Goal: Contribute content: Add original content to the website for others to see

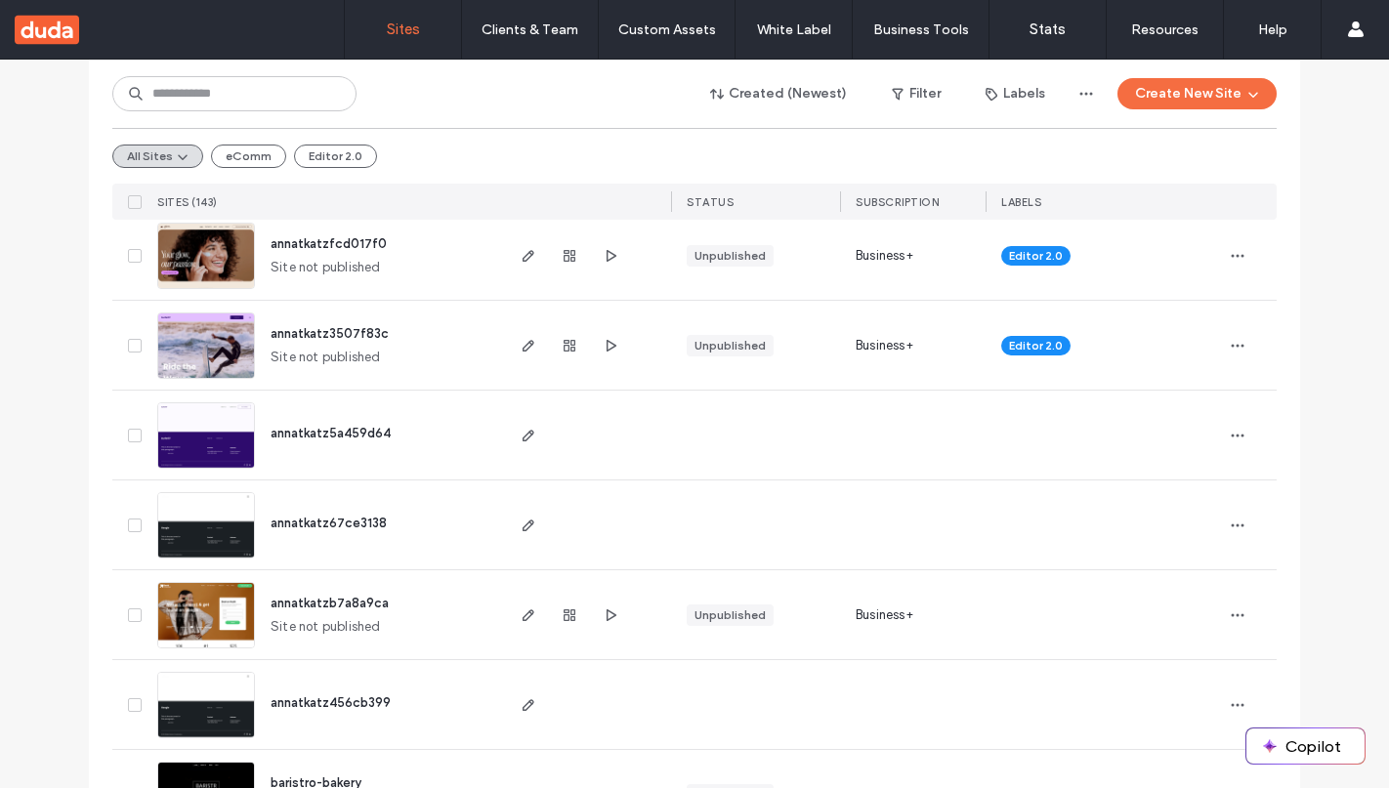
scroll to position [414, 0]
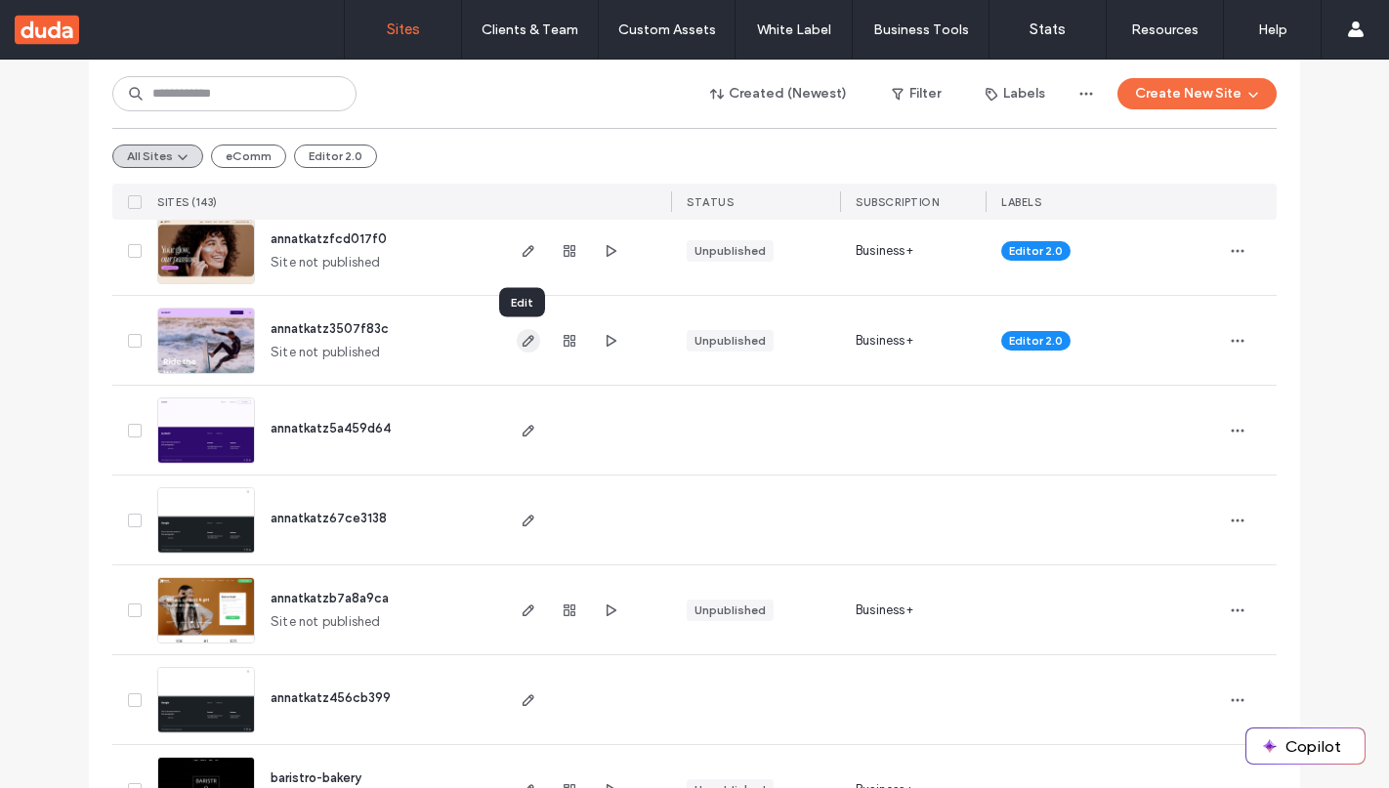
click at [526, 344] on icon "button" at bounding box center [529, 341] width 16 height 16
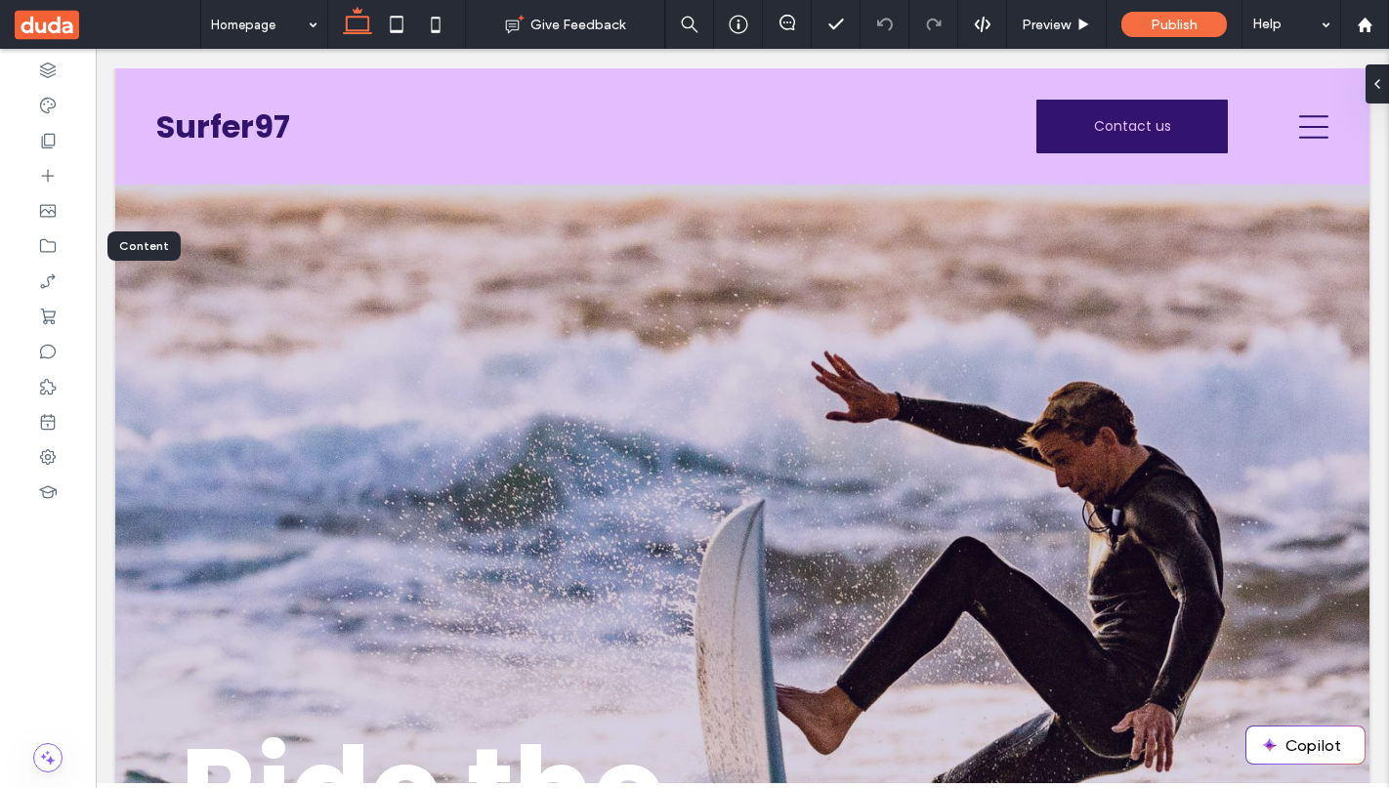
click at [53, 241] on use at bounding box center [48, 246] width 16 height 14
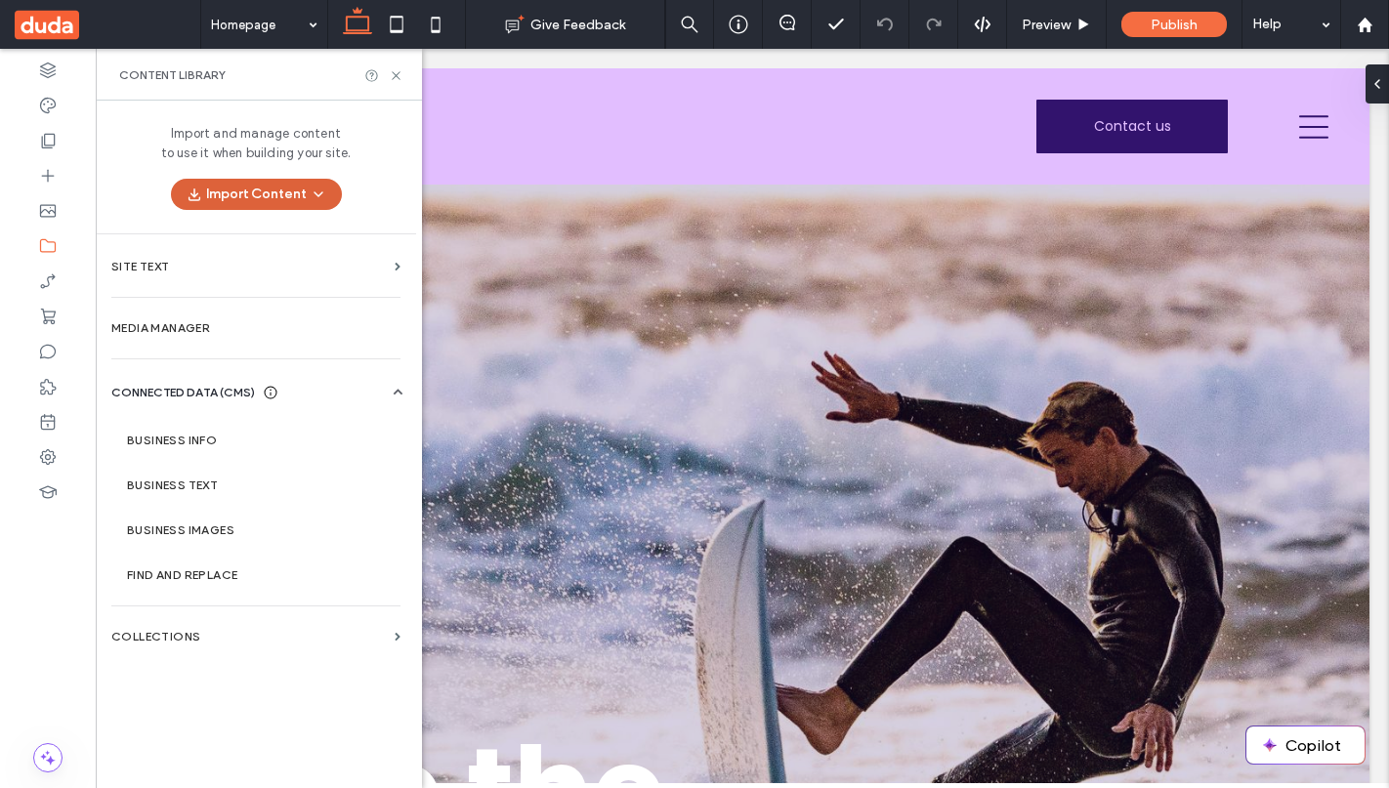
click at [315, 192] on use "button" at bounding box center [319, 194] width 8 height 4
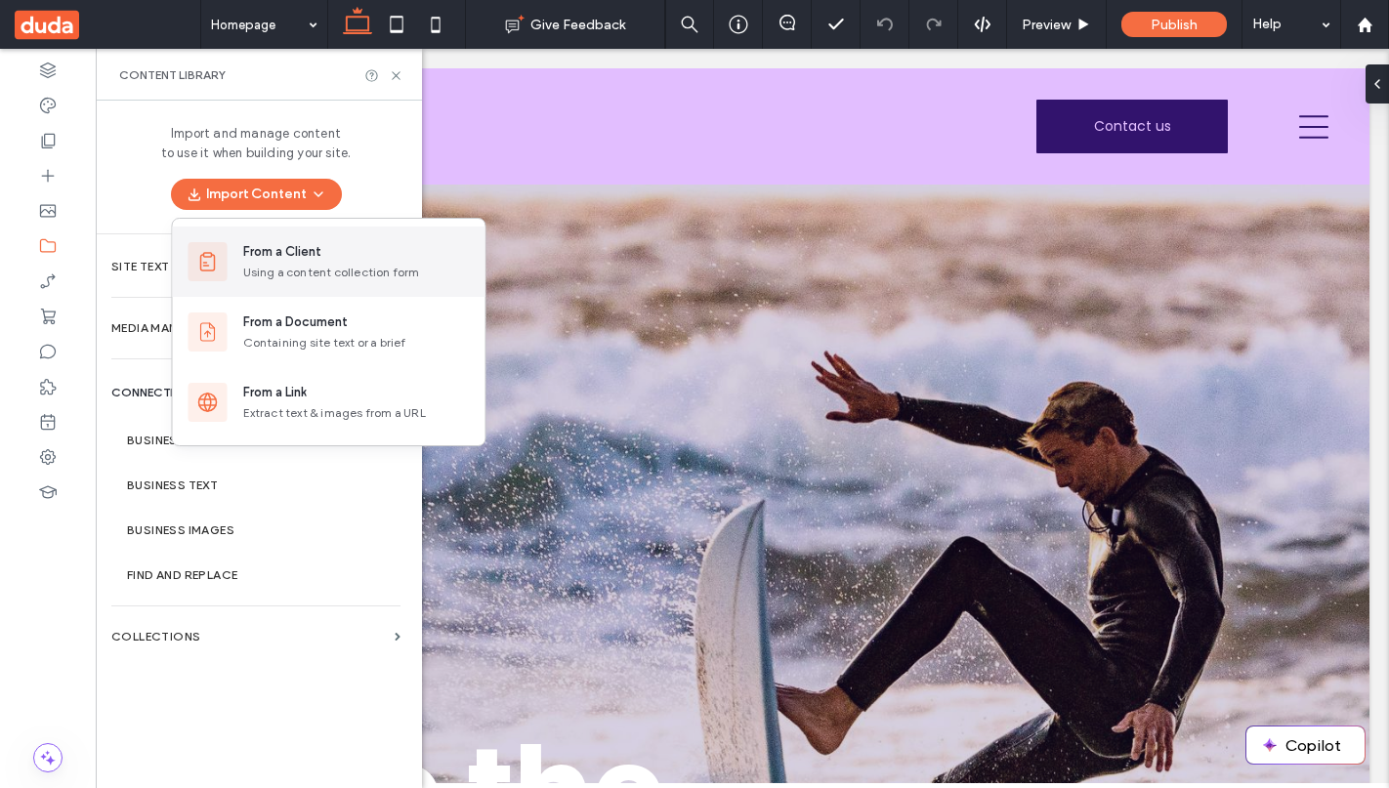
click at [282, 266] on div "Using a content collection form" at bounding box center [356, 273] width 227 height 18
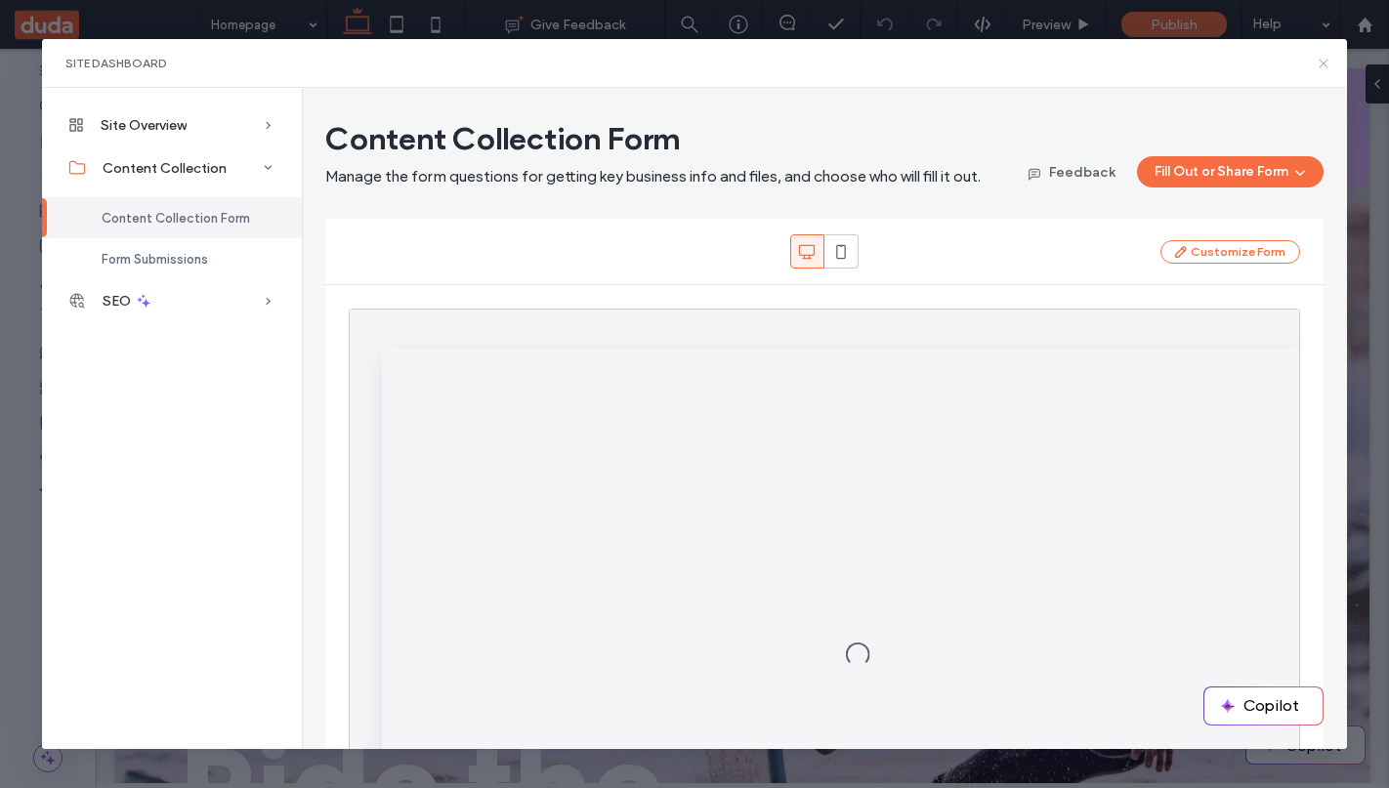
click at [1322, 66] on icon at bounding box center [1324, 64] width 16 height 16
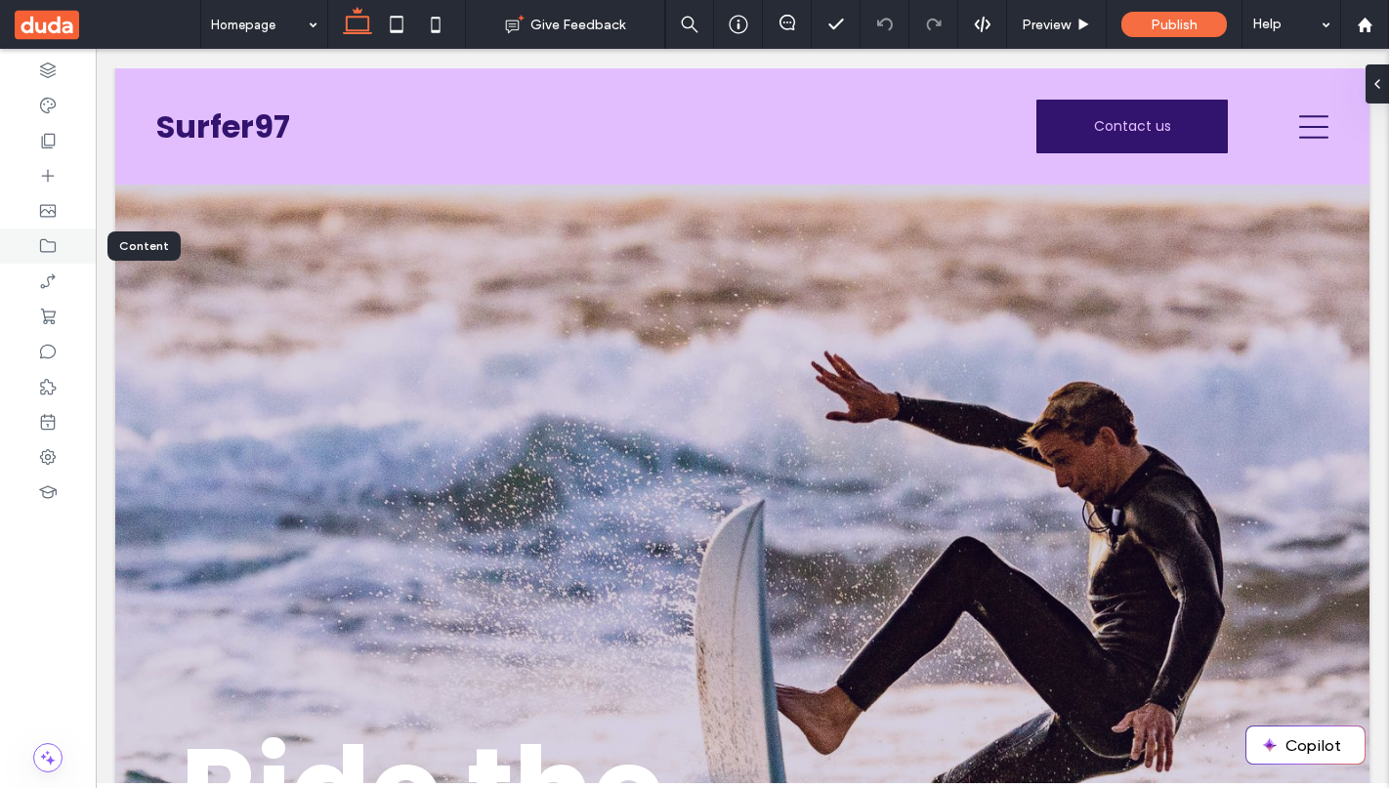
click at [51, 240] on icon at bounding box center [48, 246] width 20 height 20
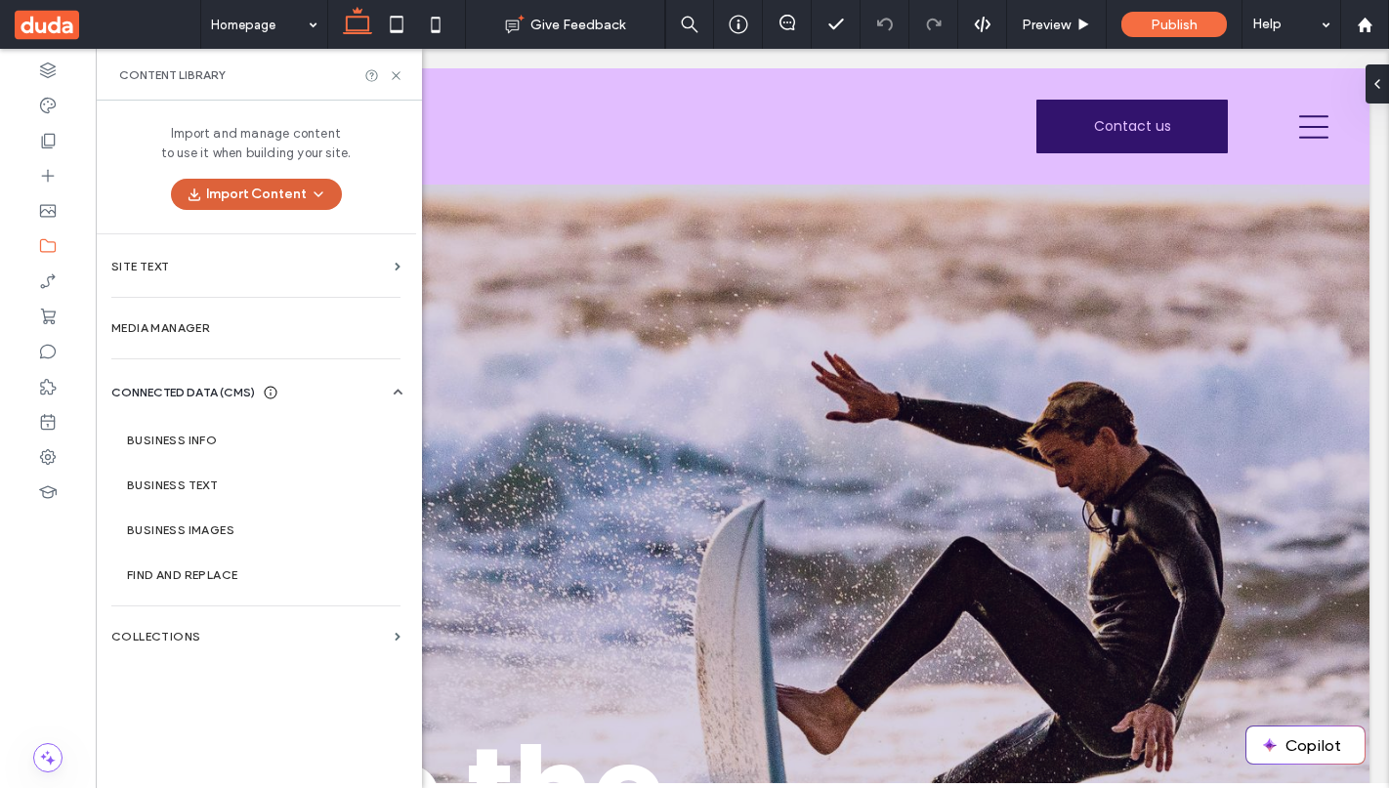
click at [308, 199] on span "button" at bounding box center [317, 194] width 20 height 29
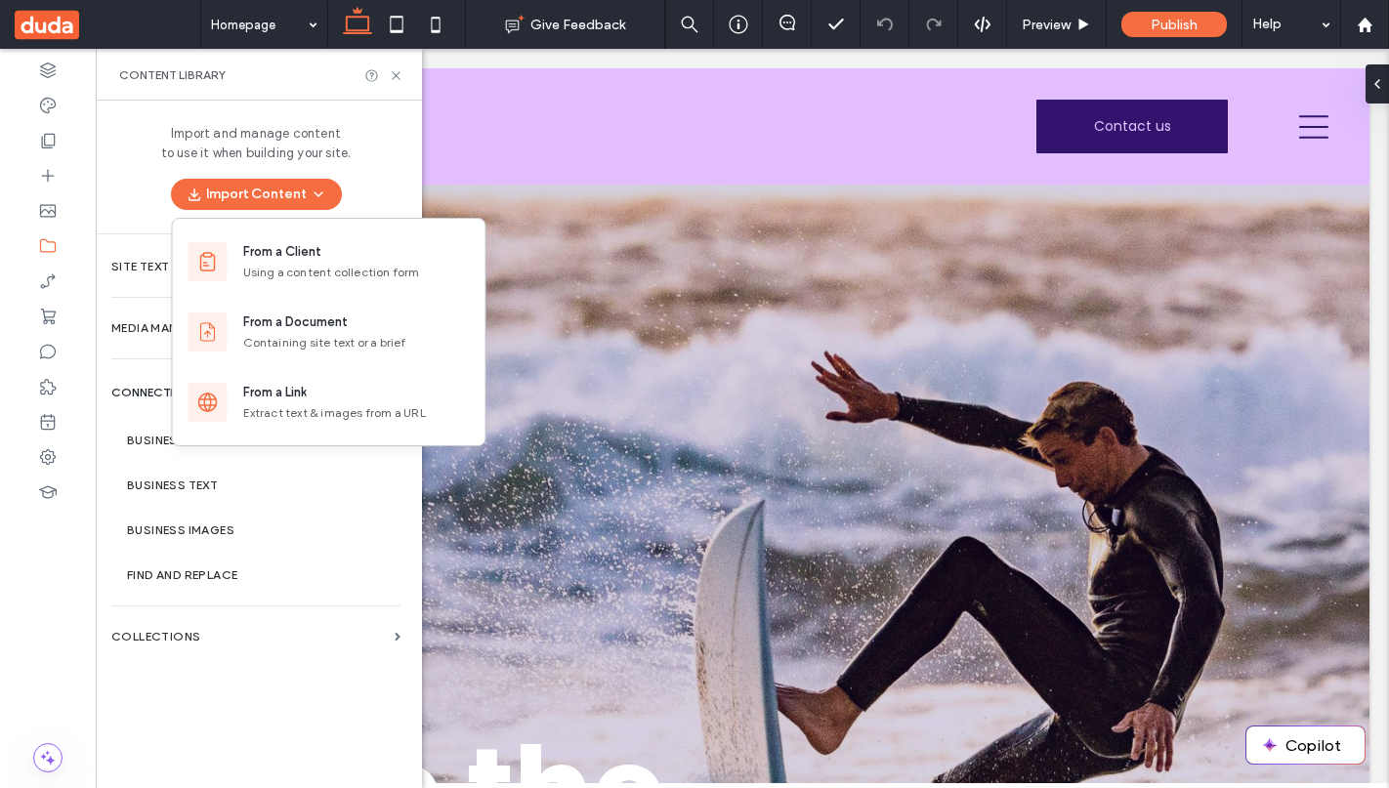
click at [161, 134] on span "Import and manage content to use it when building your site." at bounding box center [256, 143] width 190 height 39
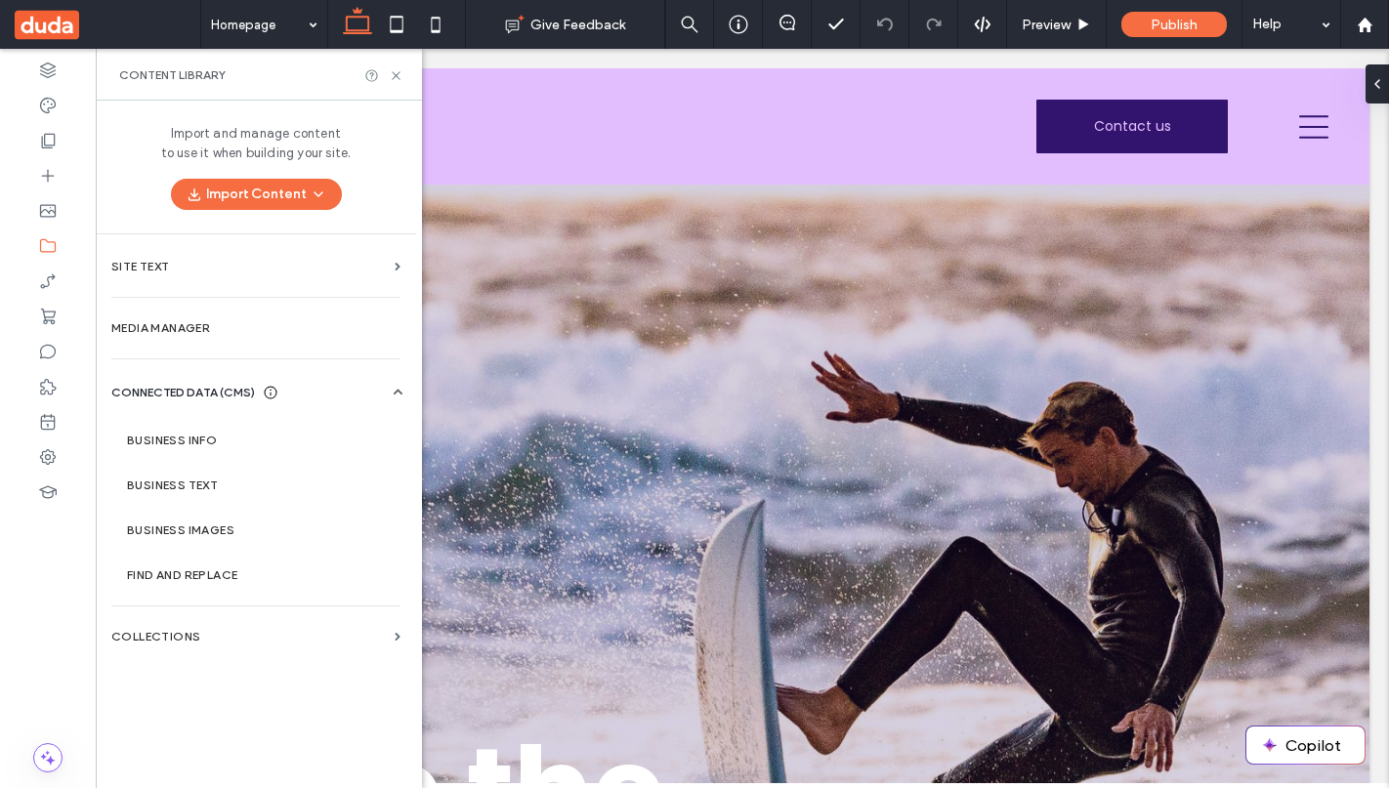
drag, startPoint x: 161, startPoint y: 134, endPoint x: 354, endPoint y: 148, distance: 193.0
click at [354, 148] on div "Import and manage content to use it when building your site. Import Content" at bounding box center [256, 167] width 320 height 133
click at [315, 190] on icon "button" at bounding box center [319, 195] width 16 height 16
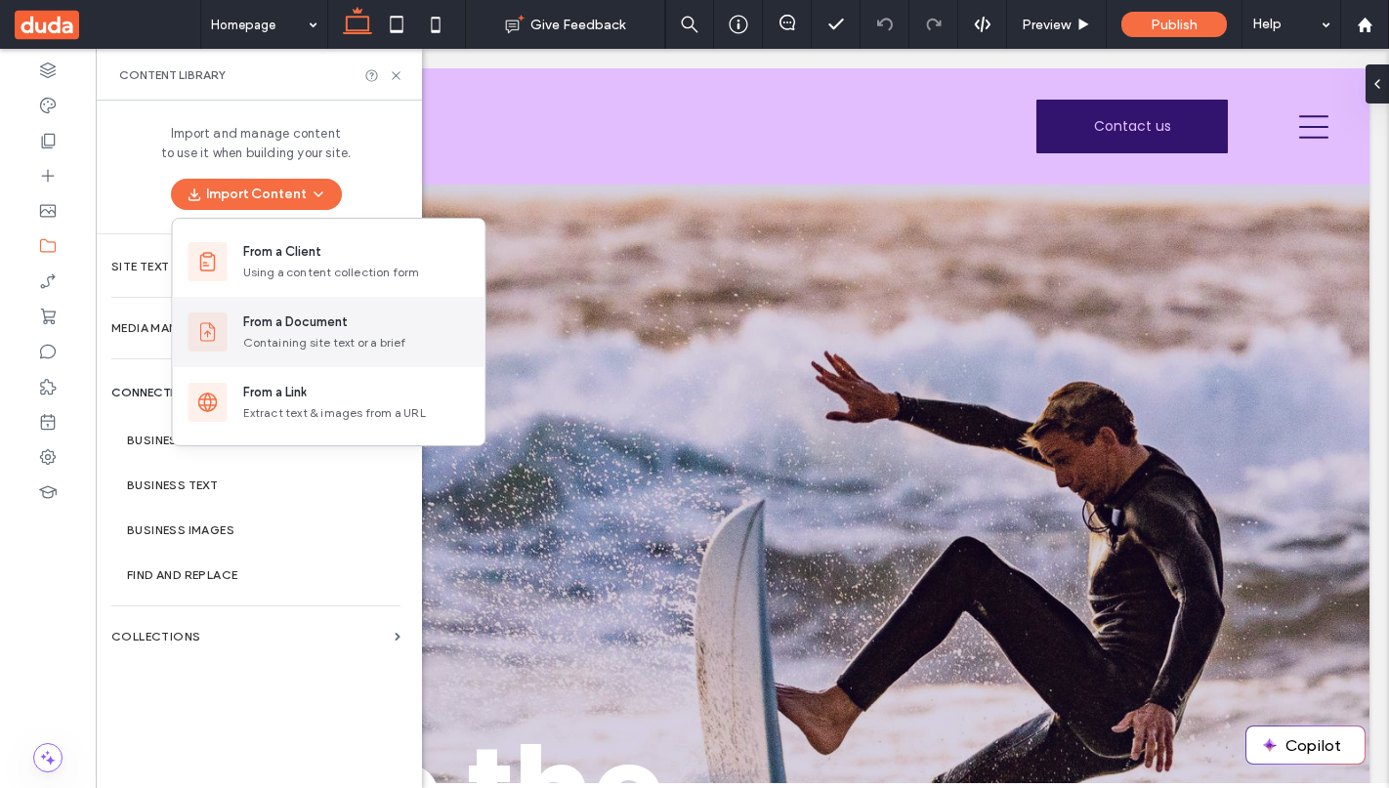
click at [324, 338] on div "Containing site text or a brief" at bounding box center [356, 343] width 227 height 18
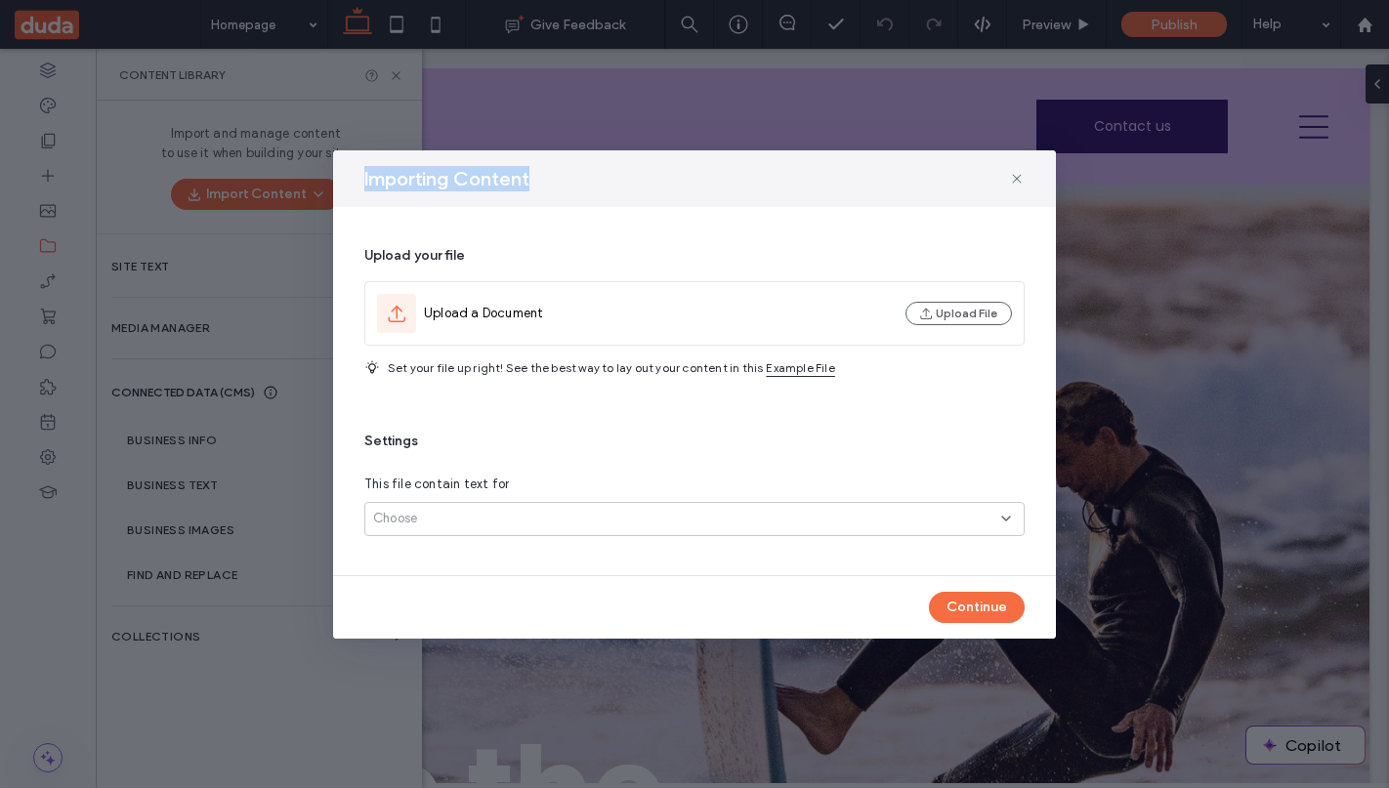
drag, startPoint x: 364, startPoint y: 176, endPoint x: 540, endPoint y: 177, distance: 175.8
click at [540, 177] on div "Importing Content" at bounding box center [694, 178] width 723 height 57
copy span "Importing Content"
click at [490, 365] on span "Set your file up right! See the best way to lay out your content in this" at bounding box center [575, 367] width 375 height 15
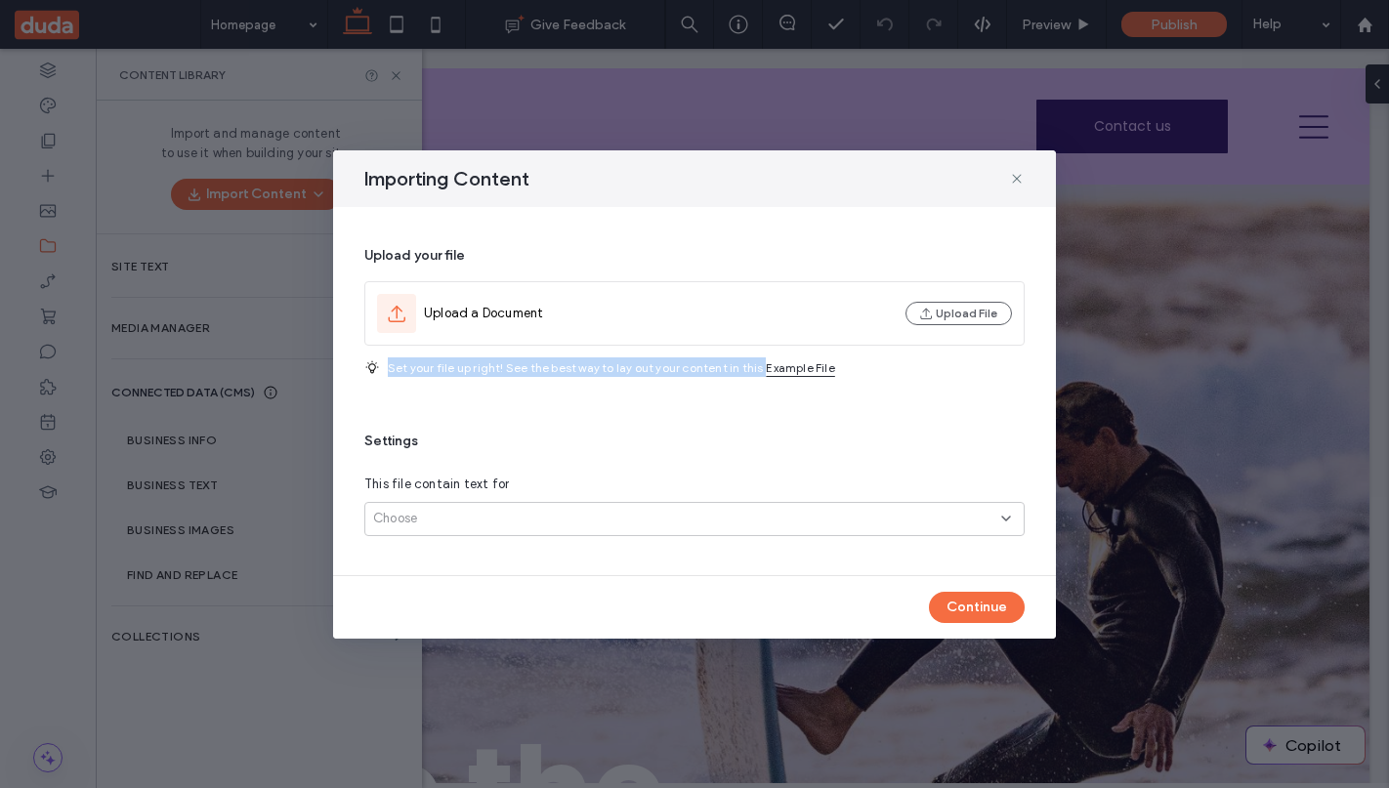
click at [490, 365] on span "Set your file up right! See the best way to lay out your content in this" at bounding box center [575, 367] width 375 height 15
copy div "Set your file up right! See the best way to lay out your content in this"
click at [374, 483] on span "This file contain text for" at bounding box center [436, 485] width 145 height 20
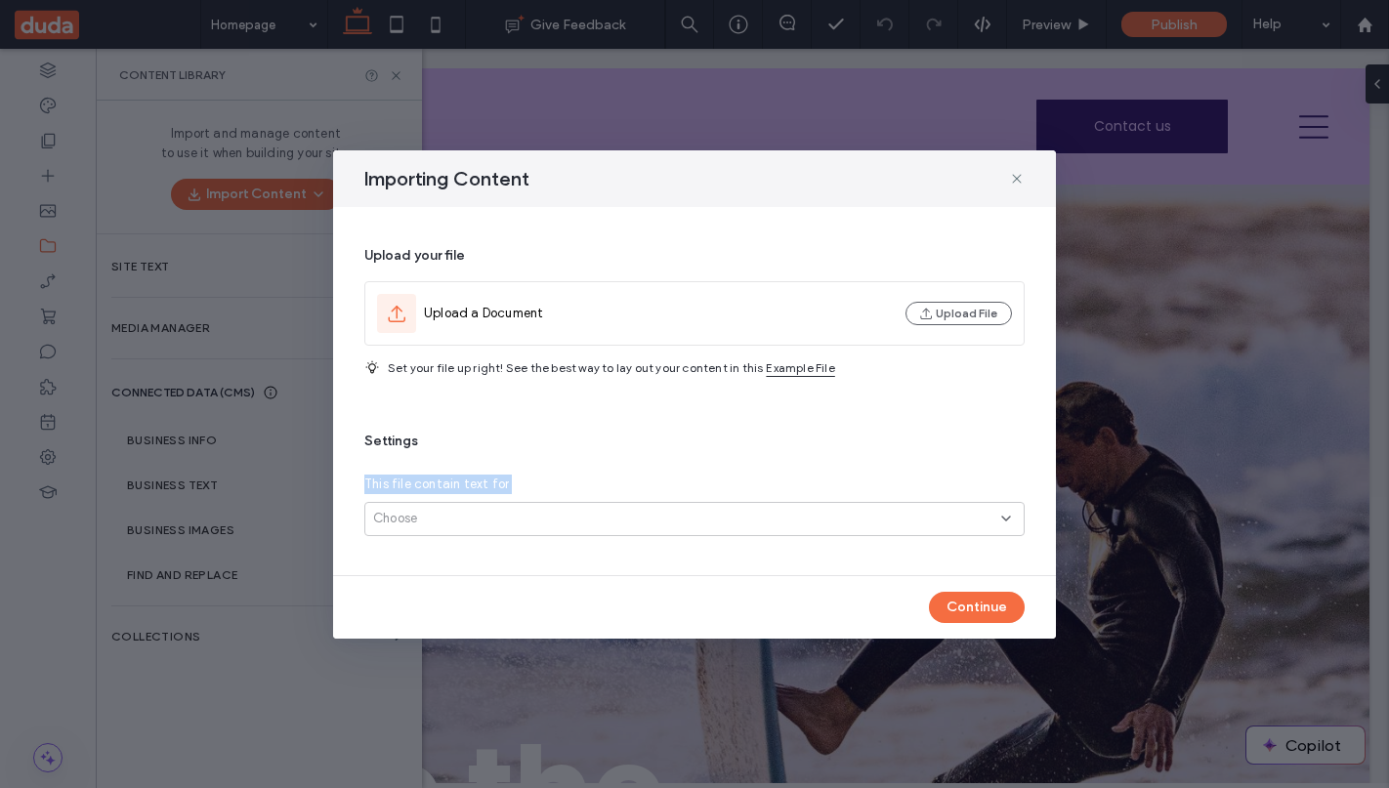
copy span "This file contain text for"
click at [728, 515] on div "Choose" at bounding box center [687, 519] width 628 height 20
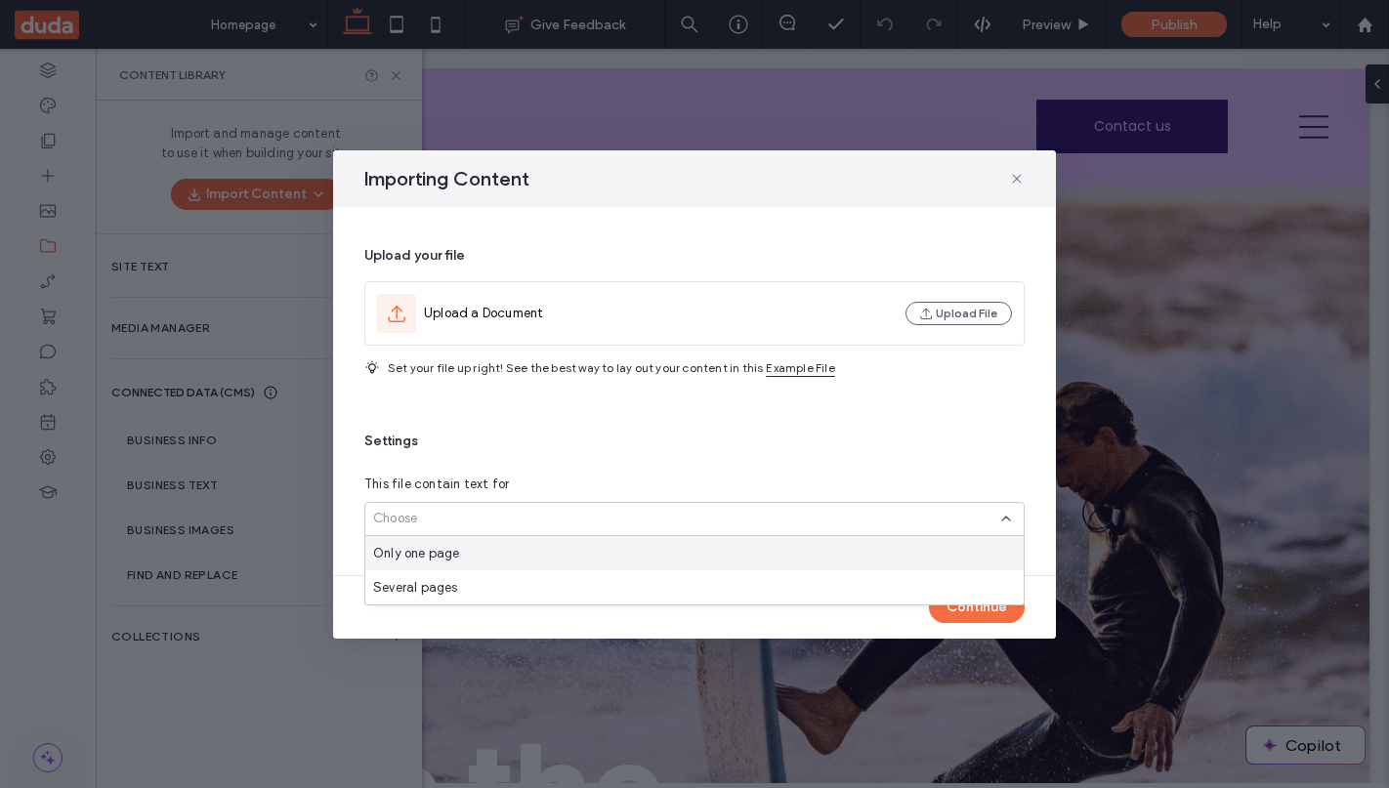
click at [874, 556] on div "Only one page" at bounding box center [694, 553] width 658 height 34
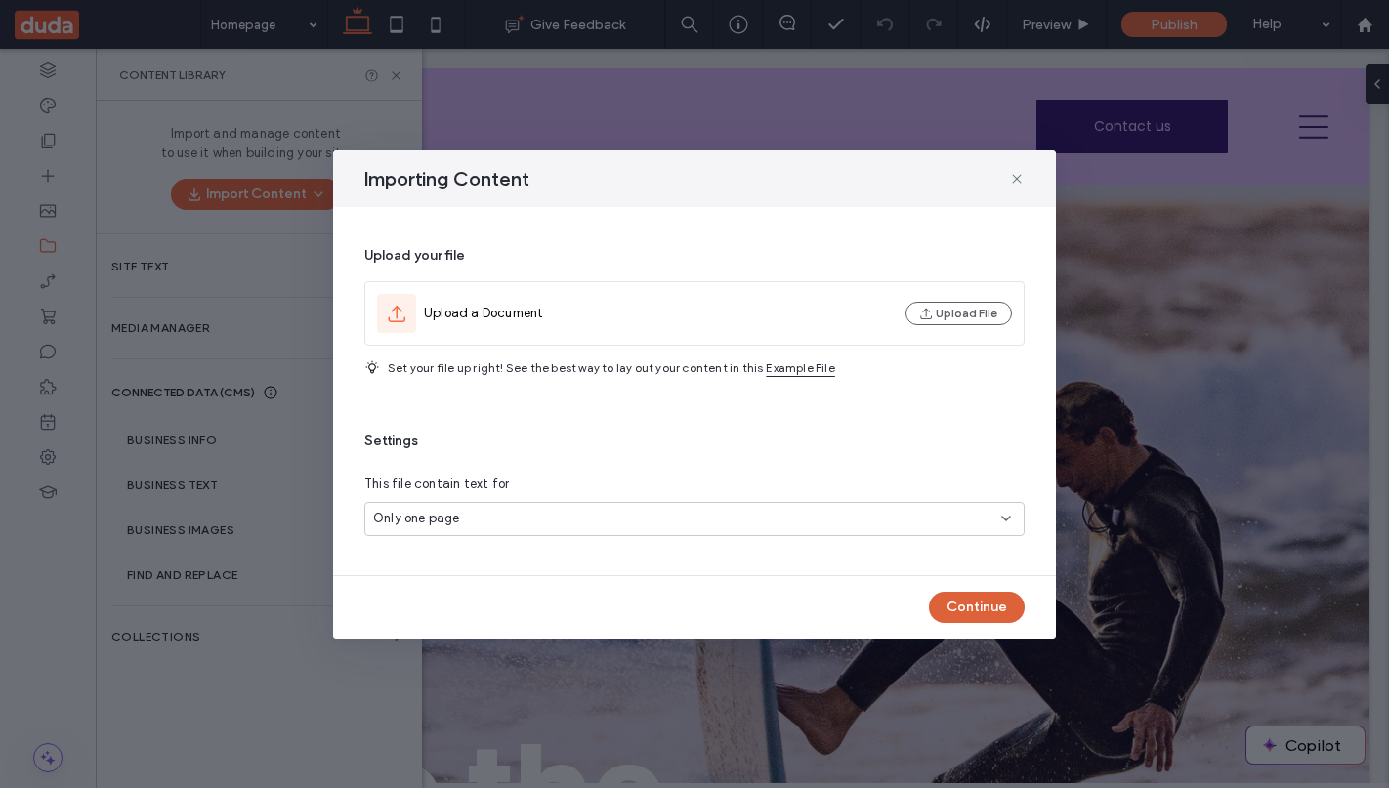
click at [965, 611] on button "Continue" at bounding box center [977, 607] width 96 height 31
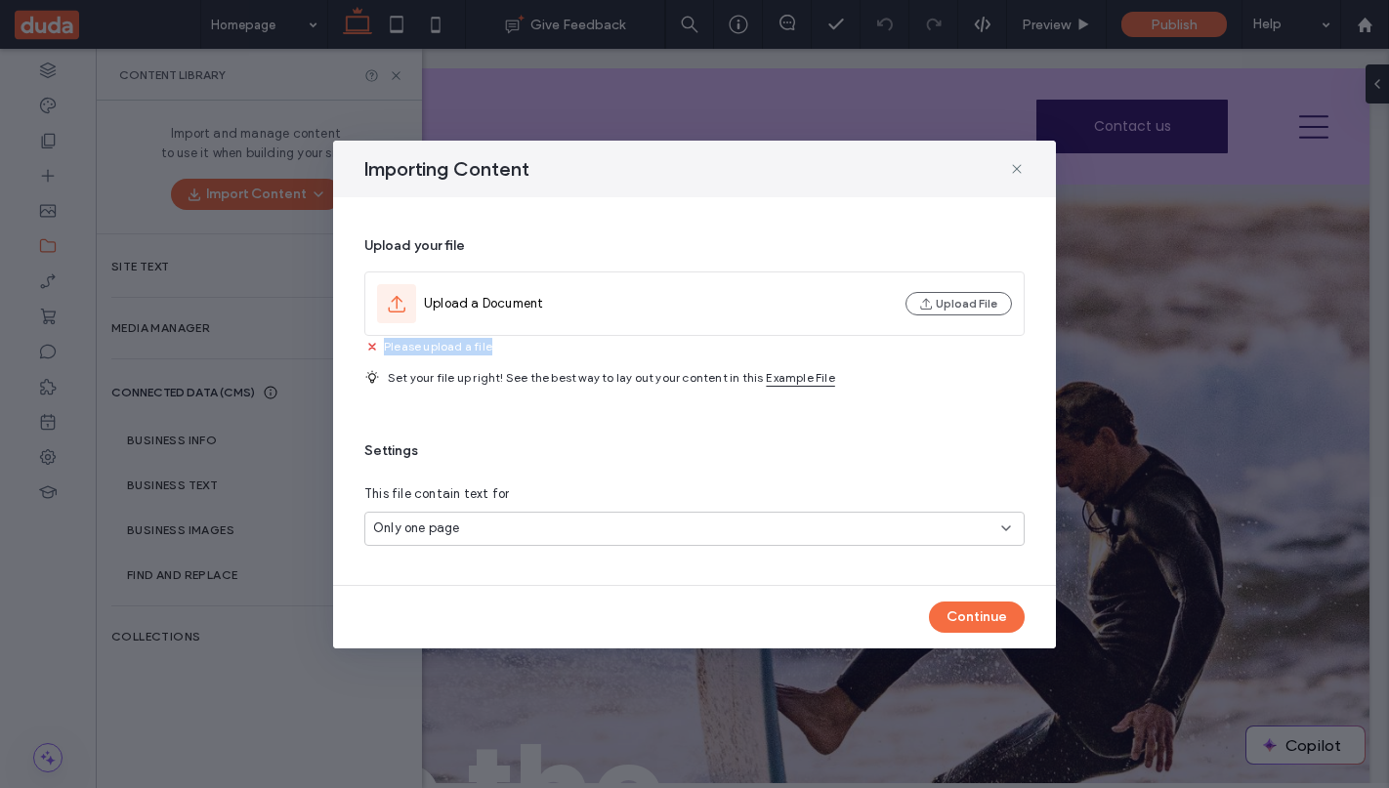
drag, startPoint x: 383, startPoint y: 344, endPoint x: 502, endPoint y: 346, distance: 119.2
click at [502, 346] on div "Please upload a file" at bounding box center [694, 346] width 660 height 20
copy span "Please upload a file"
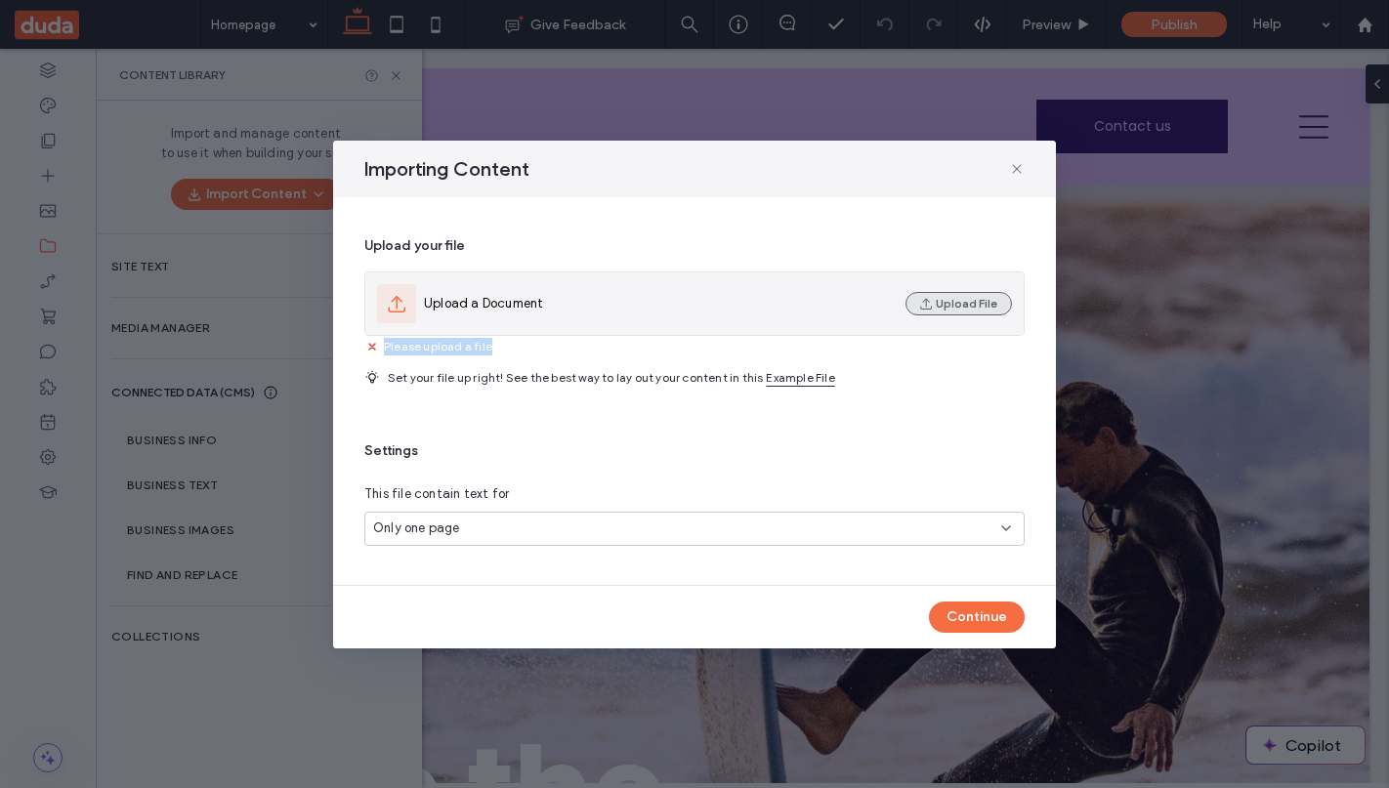
click at [941, 308] on button "Upload File" at bounding box center [959, 303] width 106 height 23
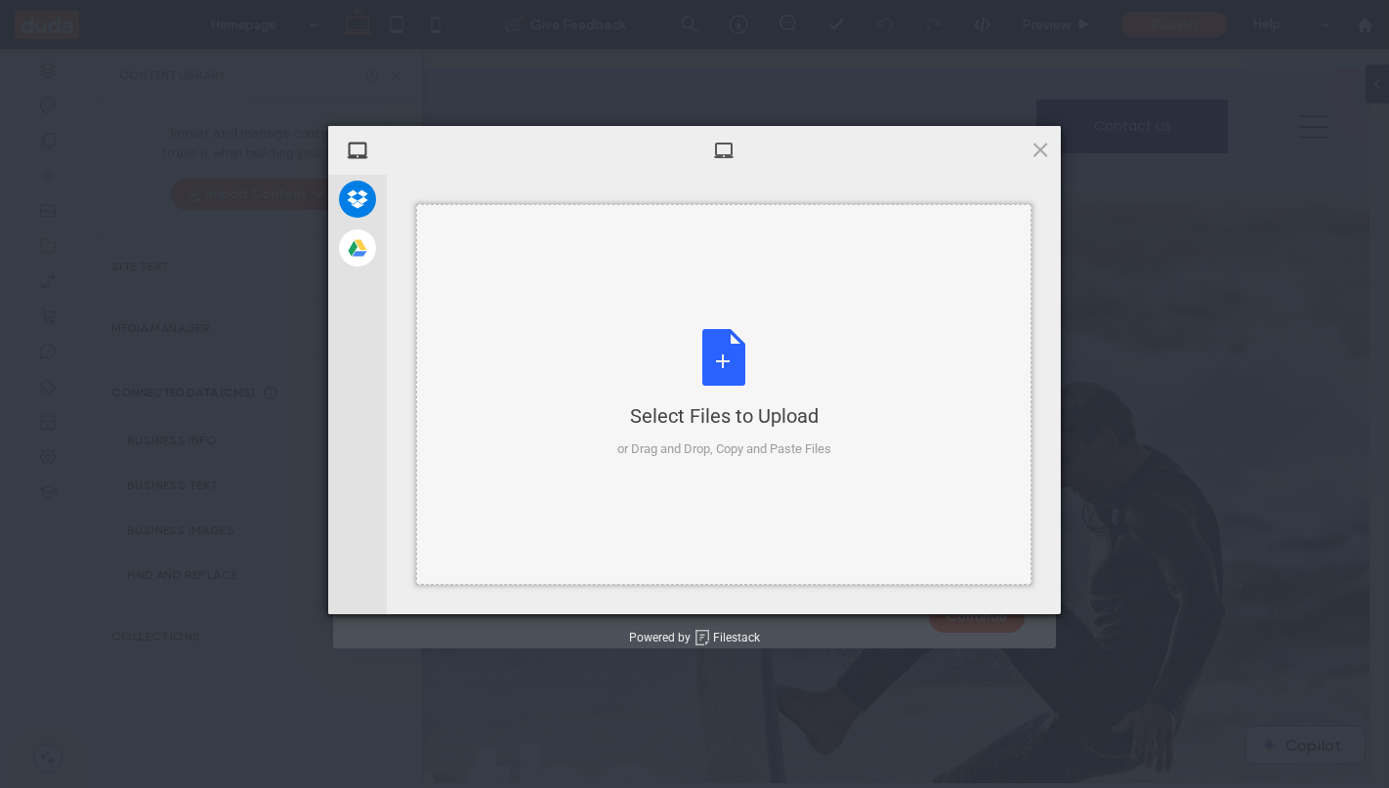
click at [740, 376] on div "Select Files to Upload or Drag and Drop, Copy and Paste Files" at bounding box center [724, 394] width 214 height 130
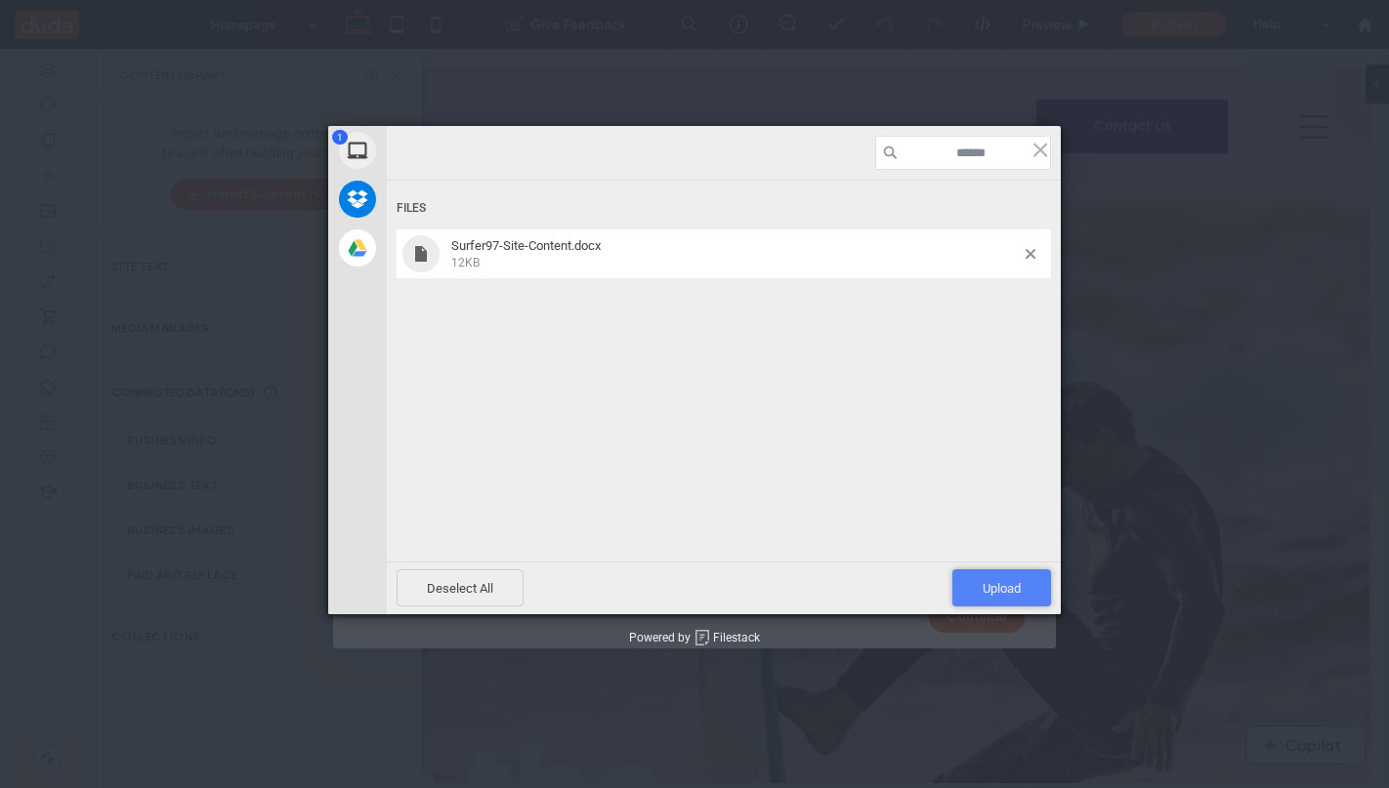
click at [1007, 584] on span "Upload 1" at bounding box center [1002, 588] width 38 height 15
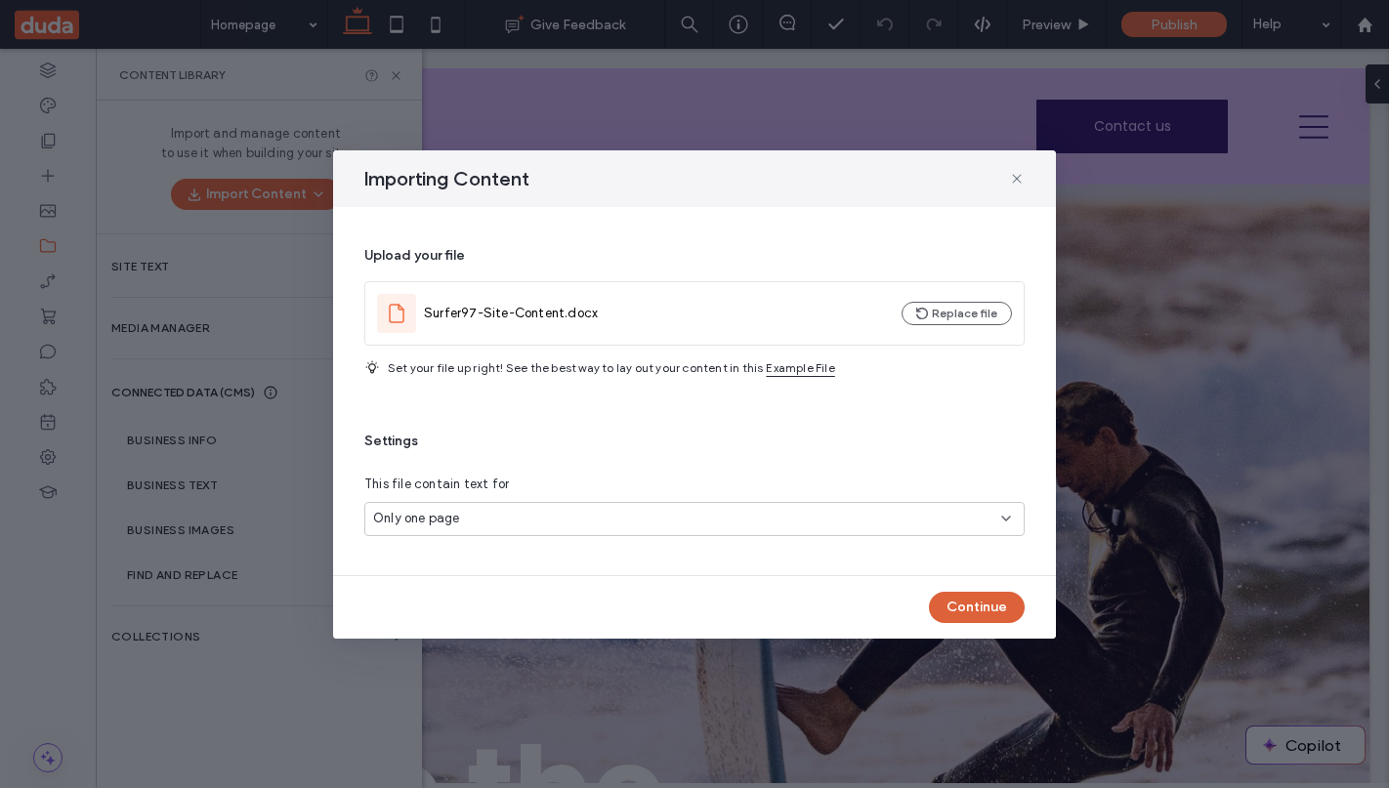
click at [979, 611] on button "Continue" at bounding box center [977, 607] width 96 height 31
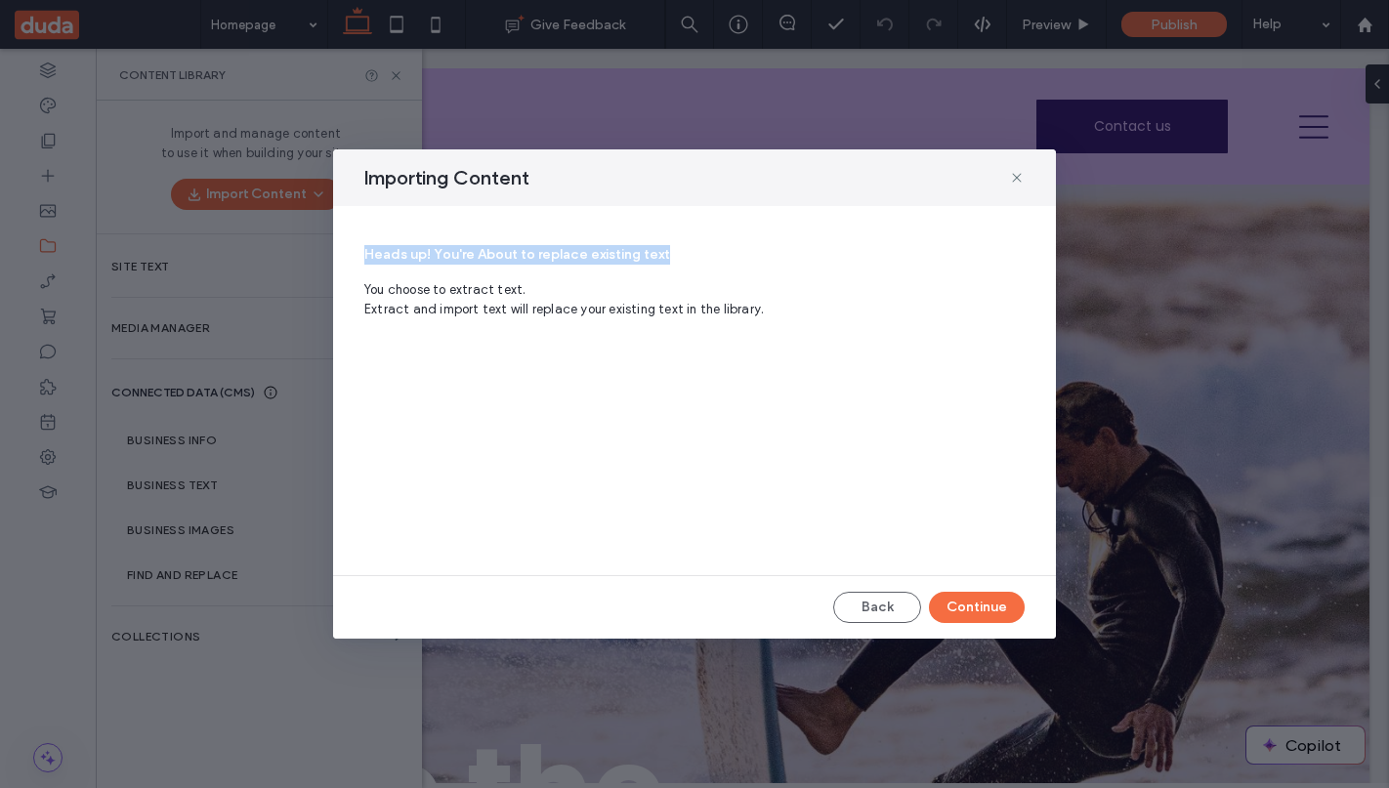
drag, startPoint x: 366, startPoint y: 254, endPoint x: 660, endPoint y: 248, distance: 294.1
click at [660, 248] on span "Heads up! You're About to replace existing text" at bounding box center [694, 255] width 660 height 20
copy span "Heads up! You're About to replace existing text"
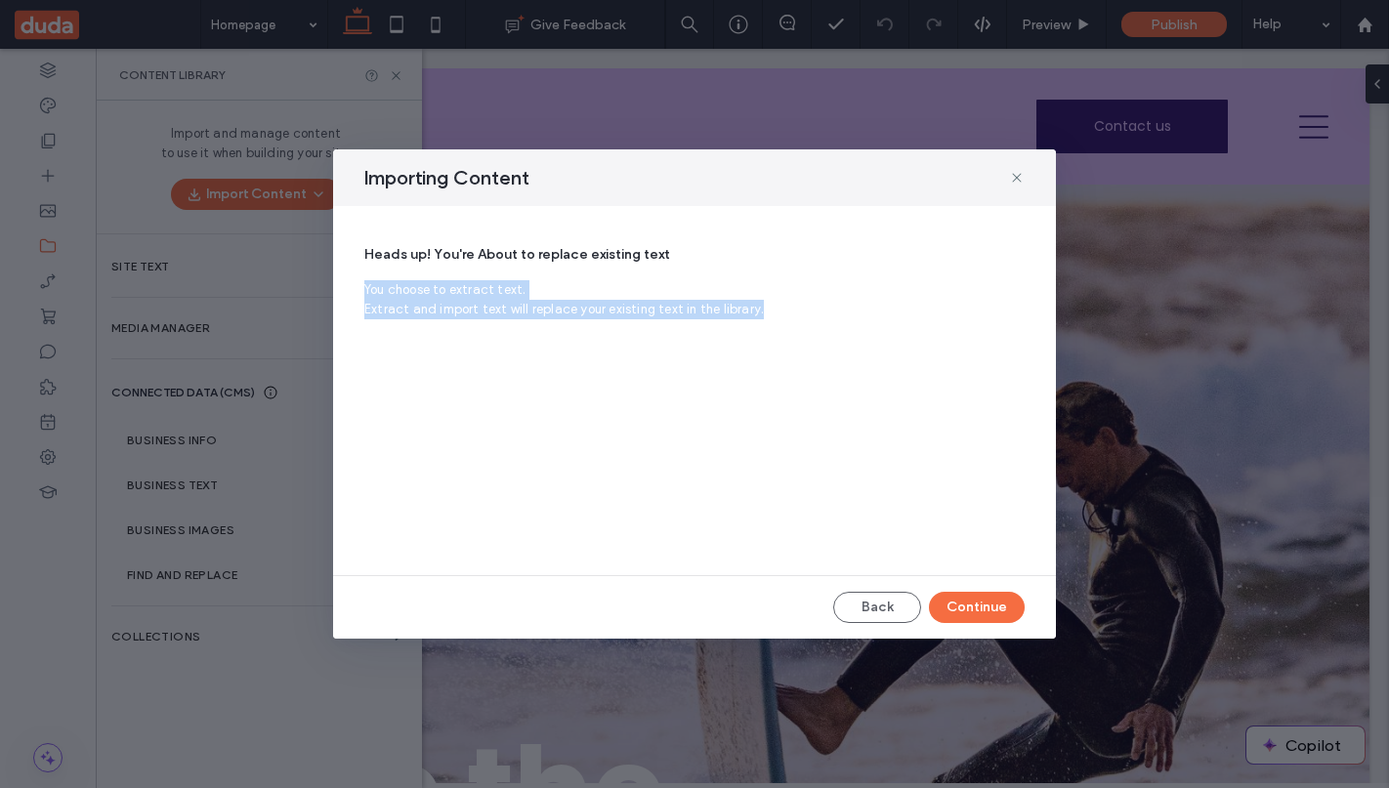
drag, startPoint x: 366, startPoint y: 292, endPoint x: 750, endPoint y: 305, distance: 384.1
click at [750, 305] on span "You choose to extract text. Extract and import text will replace your existing …" at bounding box center [694, 299] width 660 height 39
click at [489, 292] on span "You choose to extract text. Extract and import text will replace your existing …" at bounding box center [694, 299] width 660 height 39
